Goal: Information Seeking & Learning: Learn about a topic

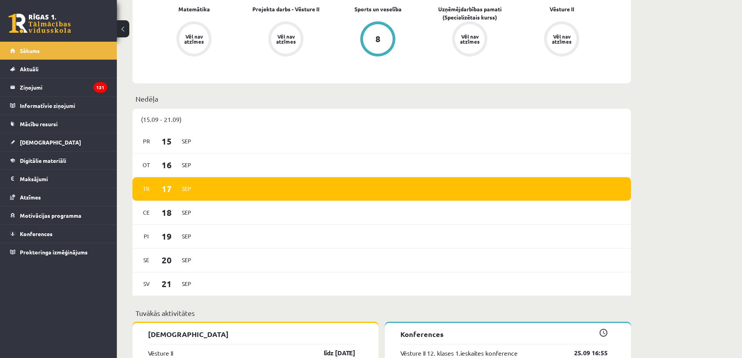
scroll to position [467, 0]
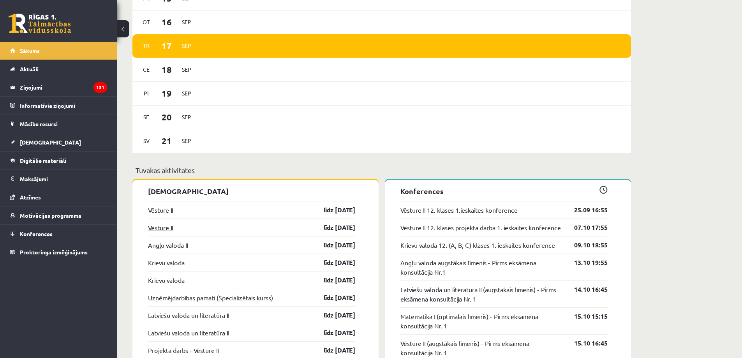
click at [157, 232] on link "Vēsture II" at bounding box center [160, 227] width 25 height 9
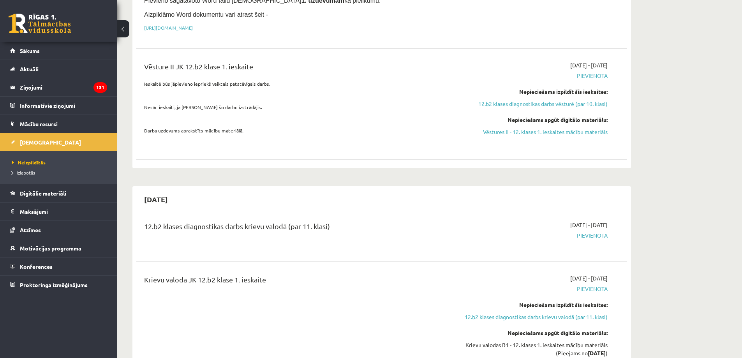
scroll to position [545, 0]
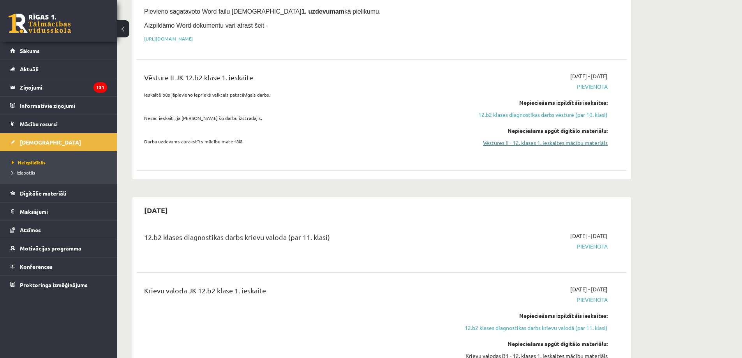
click at [513, 139] on link "Vēstures II - 12. klases 1. ieskaites mācību materiāls" at bounding box center [534, 143] width 147 height 8
